Goal: Task Accomplishment & Management: Complete application form

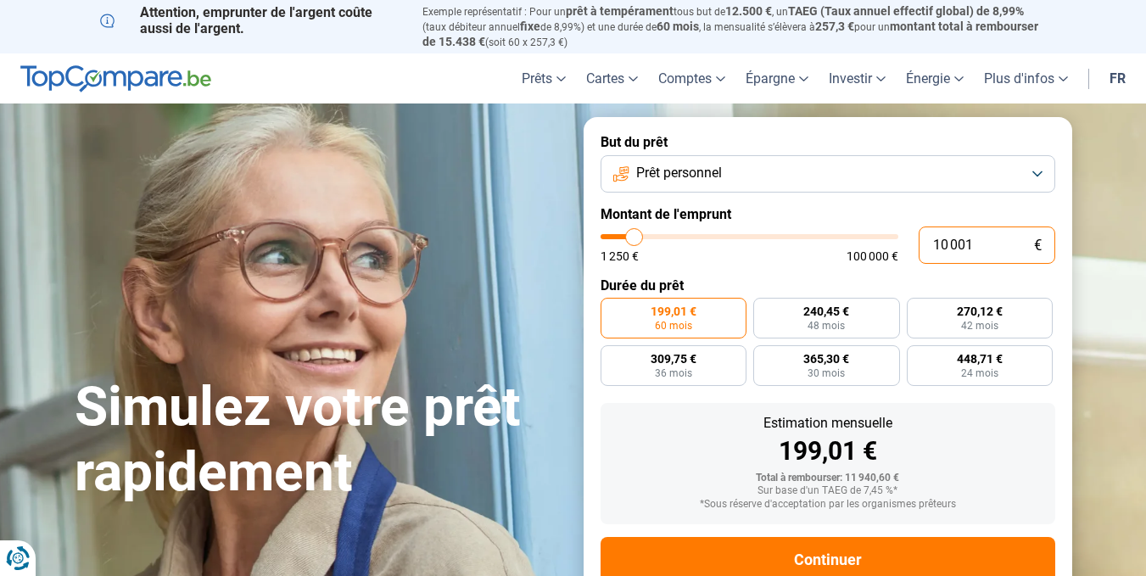
drag, startPoint x: 979, startPoint y: 238, endPoint x: 923, endPoint y: 239, distance: 56.0
click at [923, 239] on input "10 001" at bounding box center [987, 245] width 137 height 37
type input "6"
type input "1250"
type input "60"
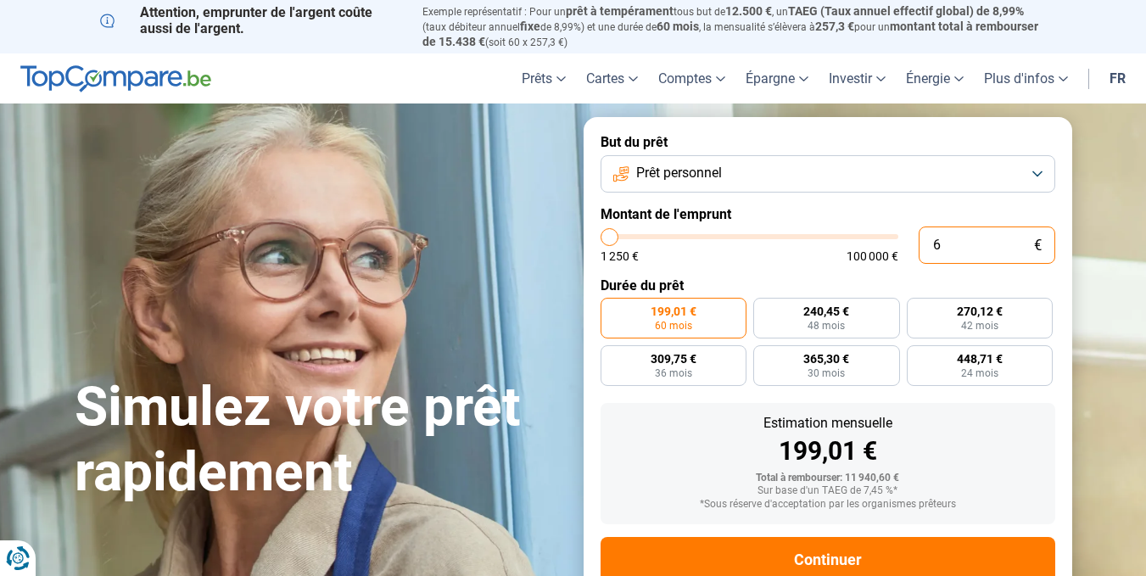
type input "1250"
type input "600"
type input "1250"
type input "6 000"
type input "6000"
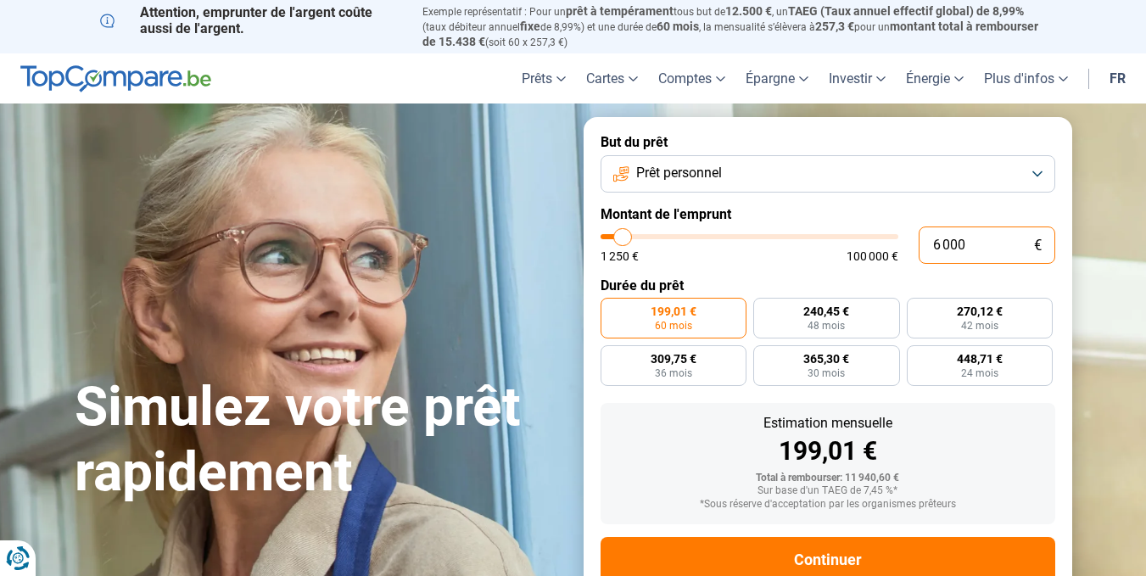
radio input "true"
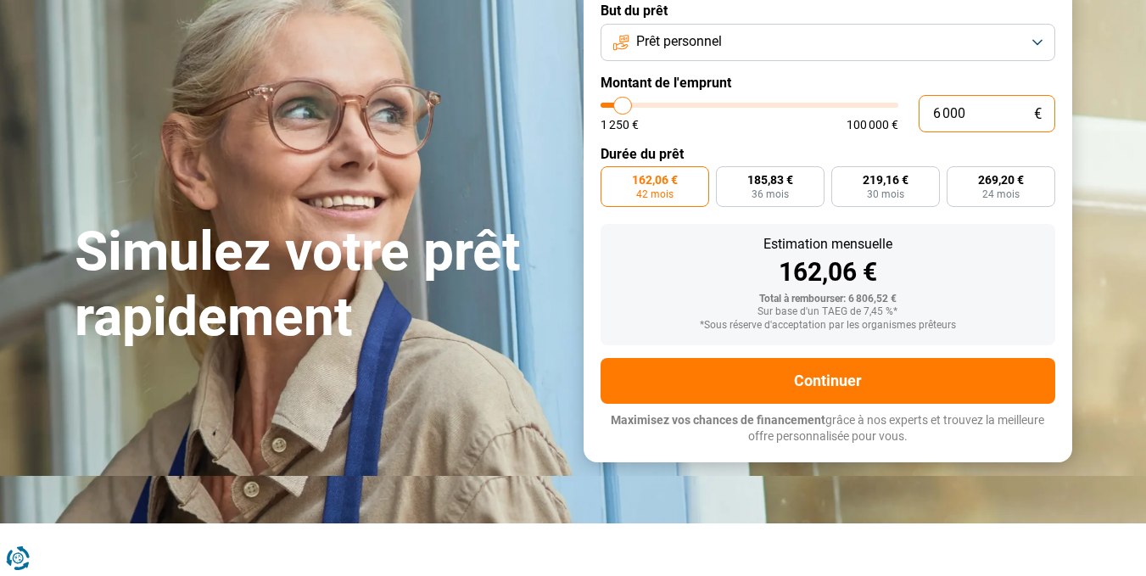
scroll to position [170, 0]
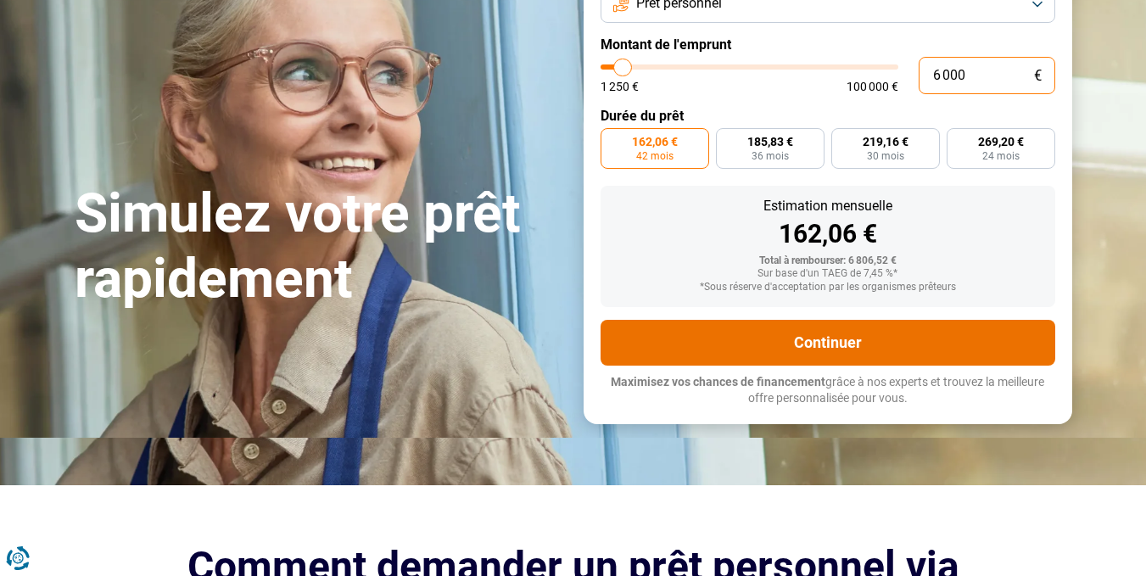
type input "6 000"
click at [771, 352] on button "Continuer" at bounding box center [828, 343] width 455 height 46
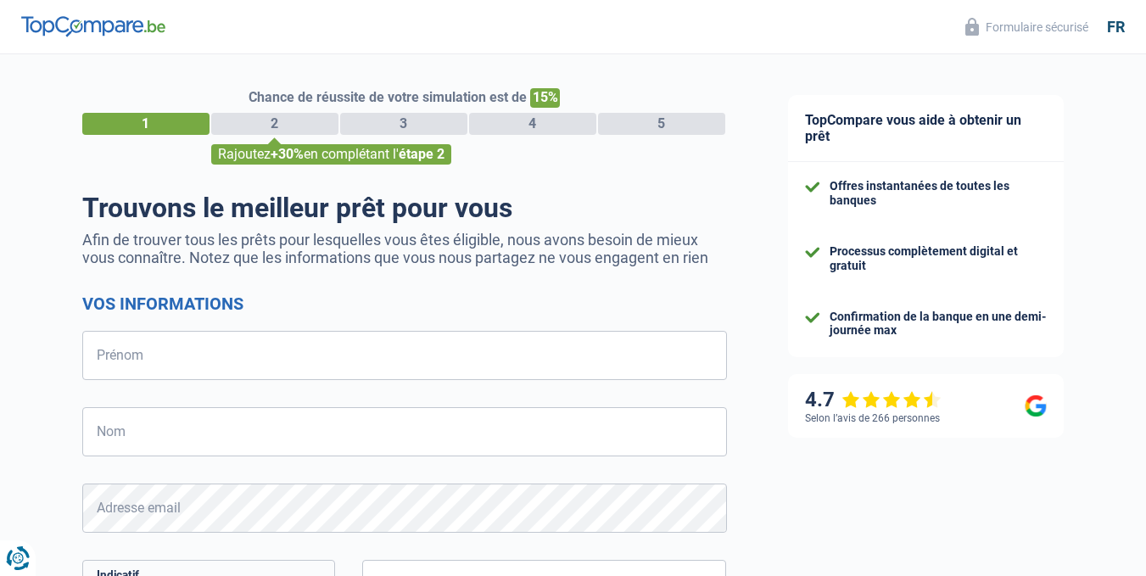
select select "32"
